Goal: Information Seeking & Learning: Learn about a topic

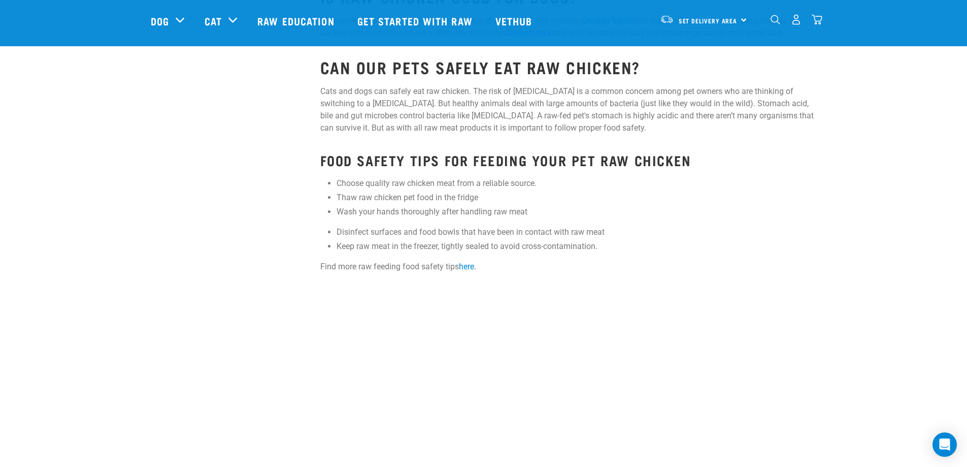
scroll to position [1727, 0]
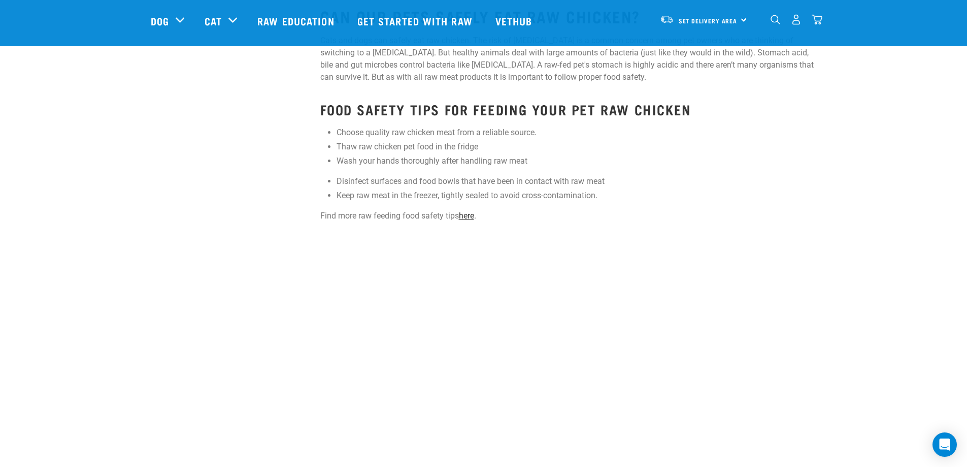
click at [469, 217] on link "here" at bounding box center [466, 216] width 15 height 10
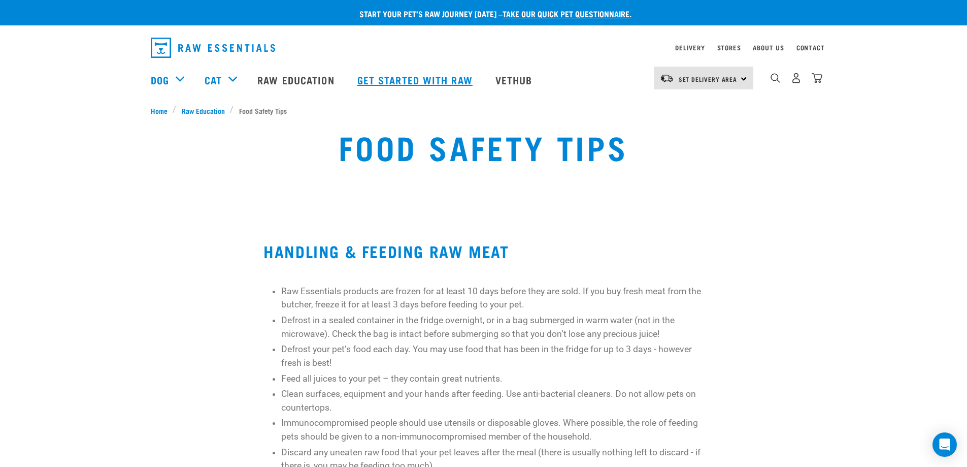
click at [427, 80] on link "Get started with Raw" at bounding box center [416, 79] width 138 height 41
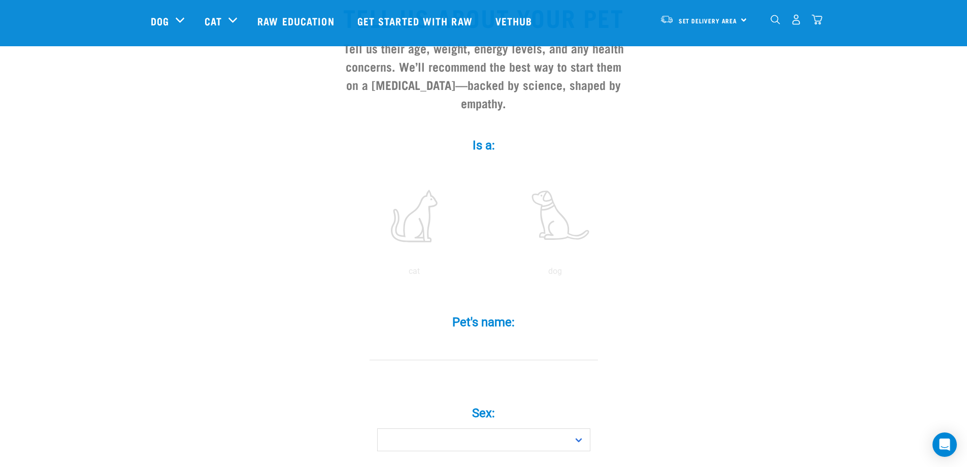
scroll to position [102, 0]
click at [551, 203] on label at bounding box center [555, 213] width 137 height 86
click at [485, 271] on input "radio" at bounding box center [485, 271] width 0 height 0
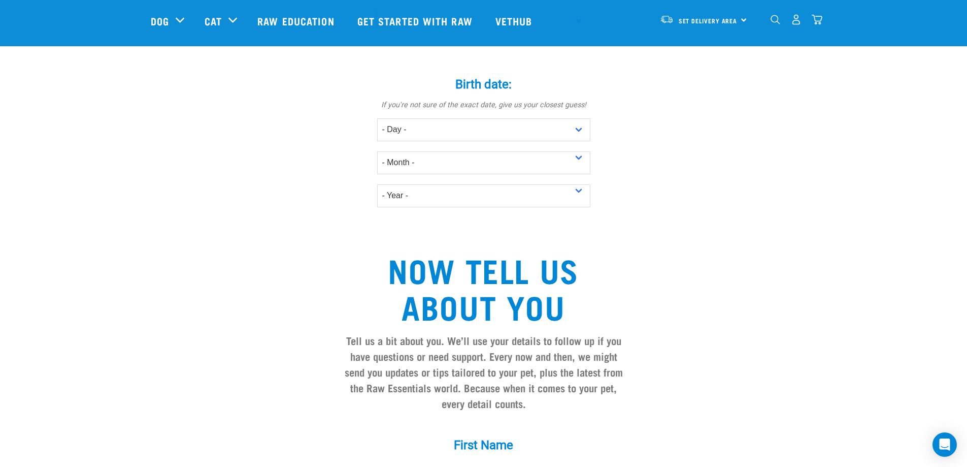
scroll to position [406, 0]
